Goal: Information Seeking & Learning: Check status

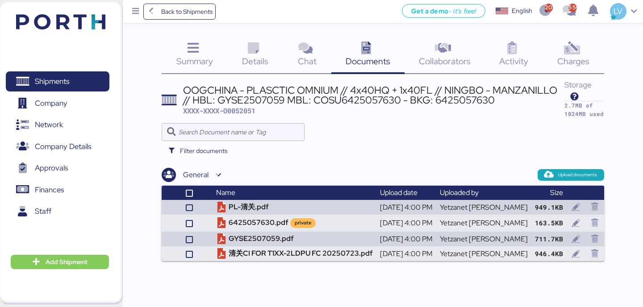
click at [196, 61] on span "Summary" at bounding box center [194, 61] width 37 height 12
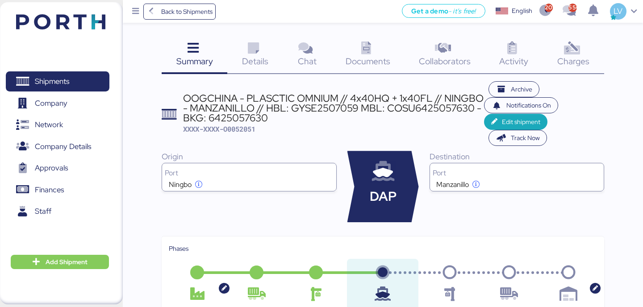
click at [579, 54] on icon at bounding box center [571, 48] width 19 height 13
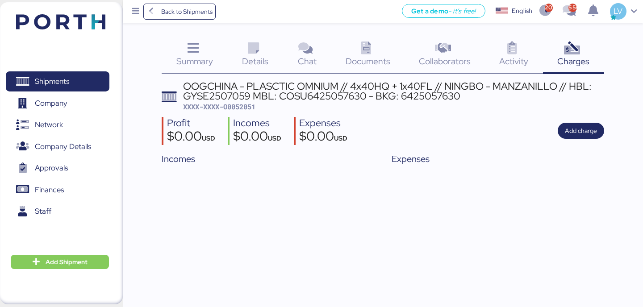
click at [196, 49] on icon at bounding box center [193, 48] width 19 height 13
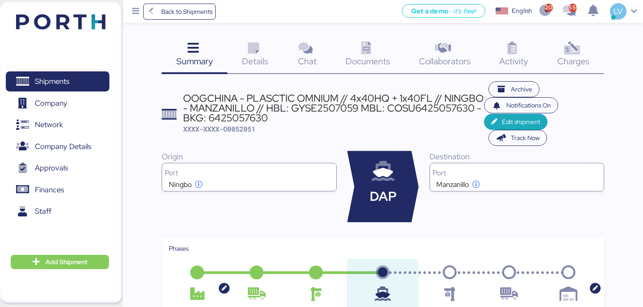
click at [373, 53] on icon at bounding box center [366, 48] width 19 height 13
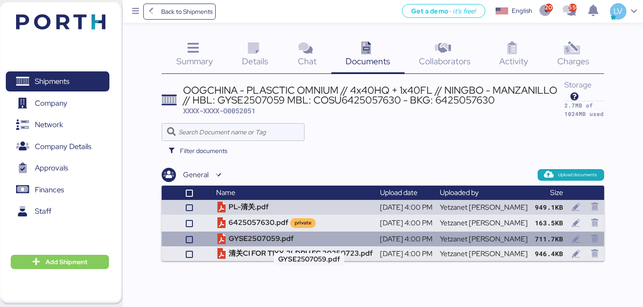
click at [255, 239] on td "GYSE2507059.pdf" at bounding box center [295, 239] width 164 height 15
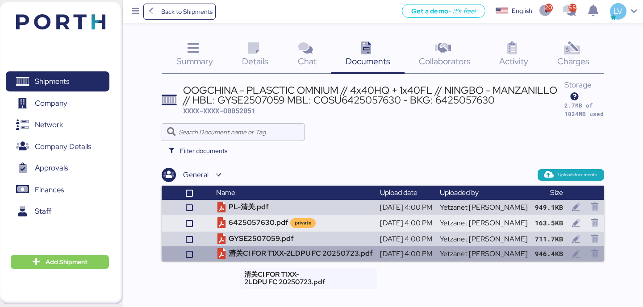
click at [271, 255] on td "清关CI FOR T1XX-2LDPU FC 20250723.pdf" at bounding box center [295, 254] width 164 height 15
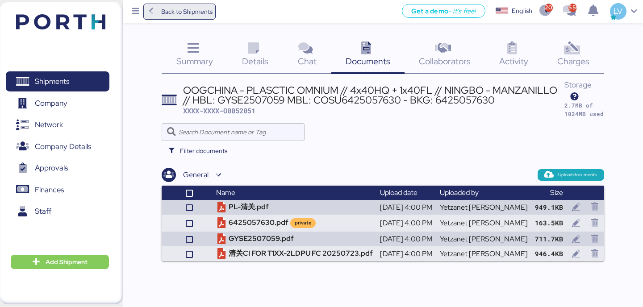
click at [175, 10] on span "Back to Shipments" at bounding box center [186, 11] width 51 height 11
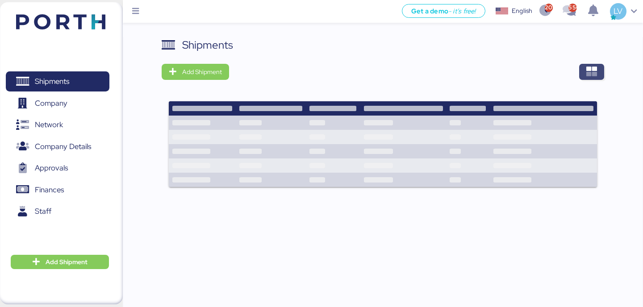
click at [588, 80] on div "Shipments Add Shipment" at bounding box center [383, 118] width 442 height 162
click at [594, 61] on div "Shipments Add Shipment Shipment Name Chimon - Amercan Industries // 1x40HQ + 1x…" at bounding box center [383, 137] width 442 height 201
click at [587, 68] on icon "button" at bounding box center [592, 72] width 11 height 11
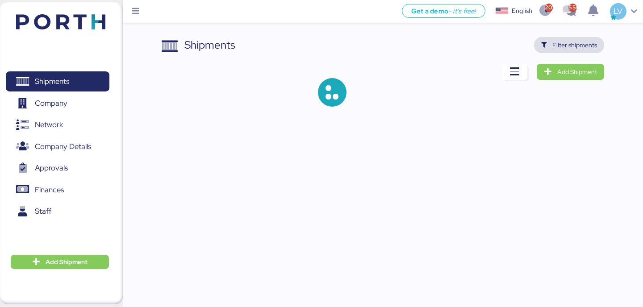
click at [596, 45] on span "Filter shipments" at bounding box center [575, 45] width 45 height 11
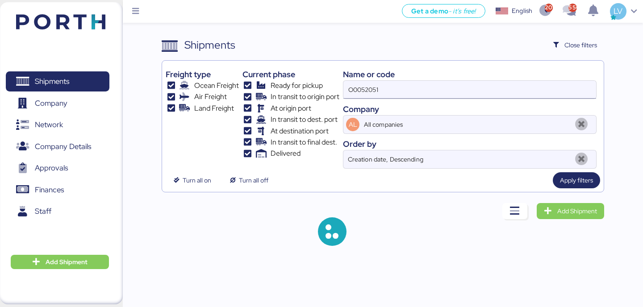
click at [495, 89] on input "O0052051" at bounding box center [470, 90] width 253 height 18
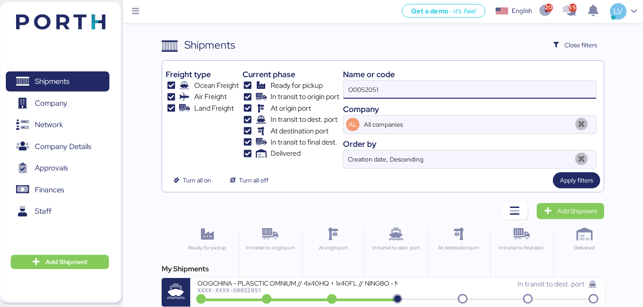
click at [495, 89] on input "O0052051" at bounding box center [470, 90] width 253 height 18
paste input "5"
type input "O0052055"
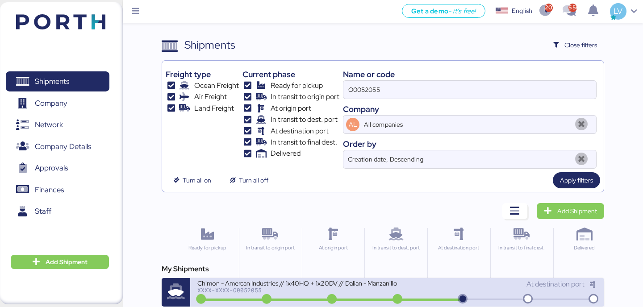
click at [358, 280] on div "Chimon - Amercan Industries // 1x40HQ + 1x20DV // Dalian - Manzanillo // MBL: M…" at bounding box center [297, 283] width 200 height 8
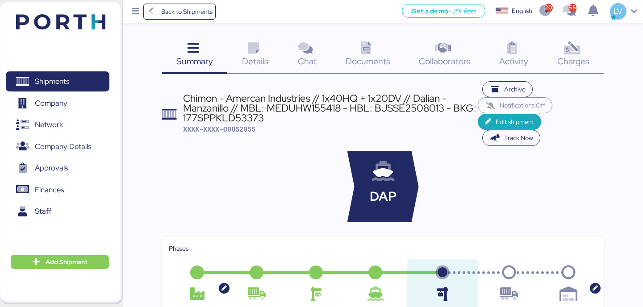
click at [366, 60] on span "Documents" at bounding box center [368, 61] width 45 height 12
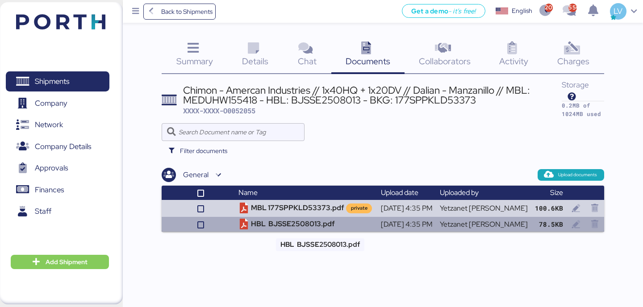
click at [304, 228] on td "HBL BJSSE2508013.pdf" at bounding box center [306, 224] width 142 height 15
